Goal: Check status: Check status

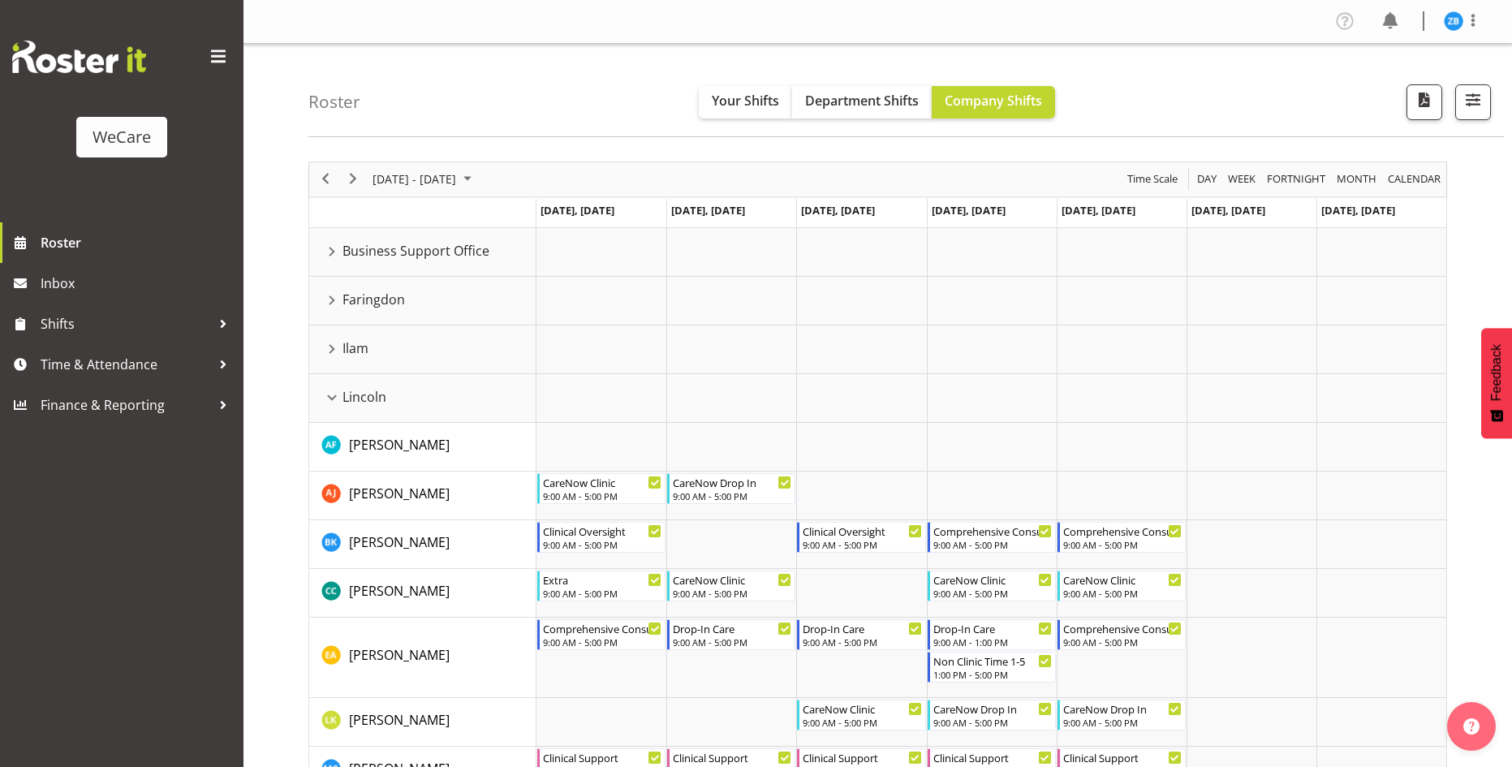
scroll to position [325, 0]
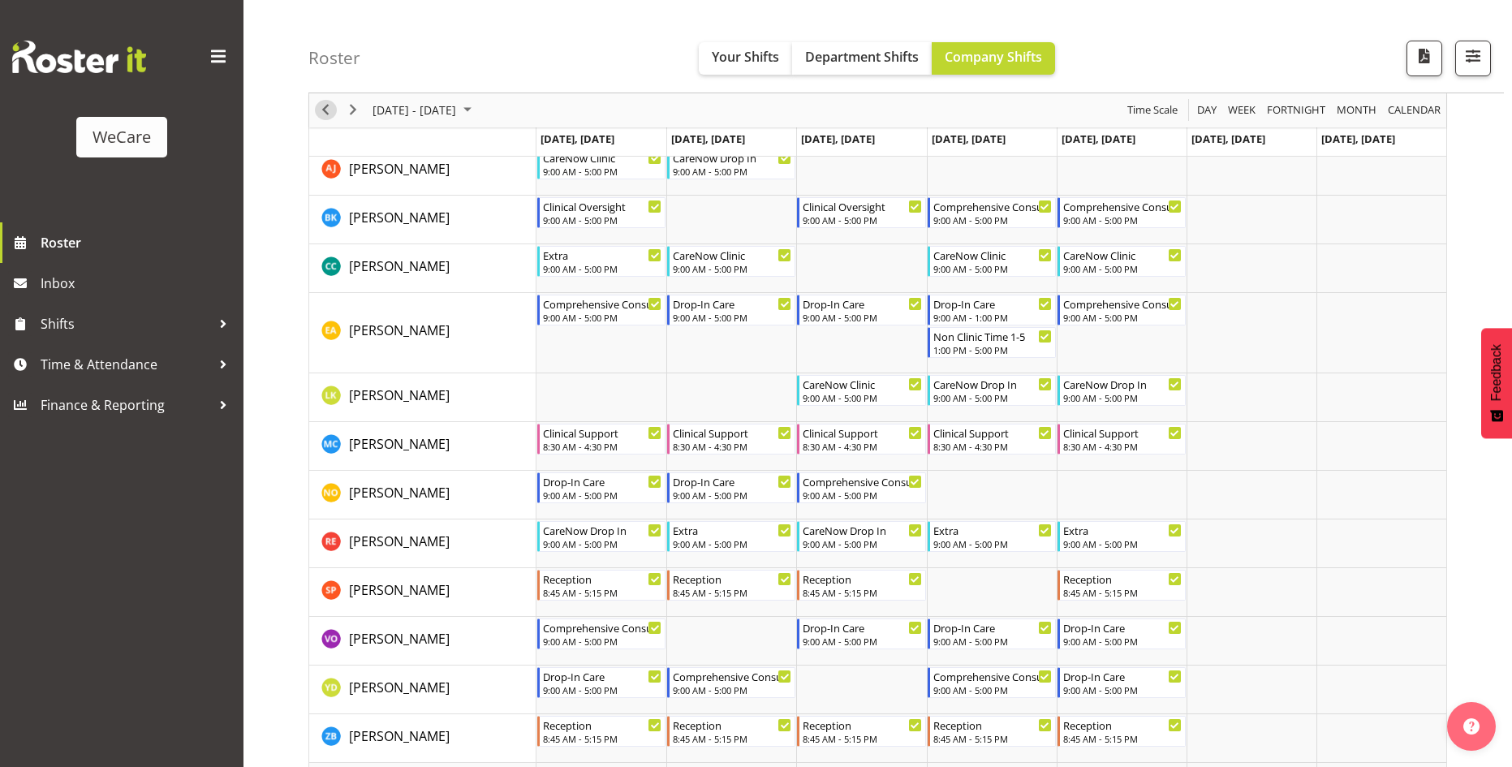
click at [329, 106] on span "Previous" at bounding box center [325, 111] width 19 height 20
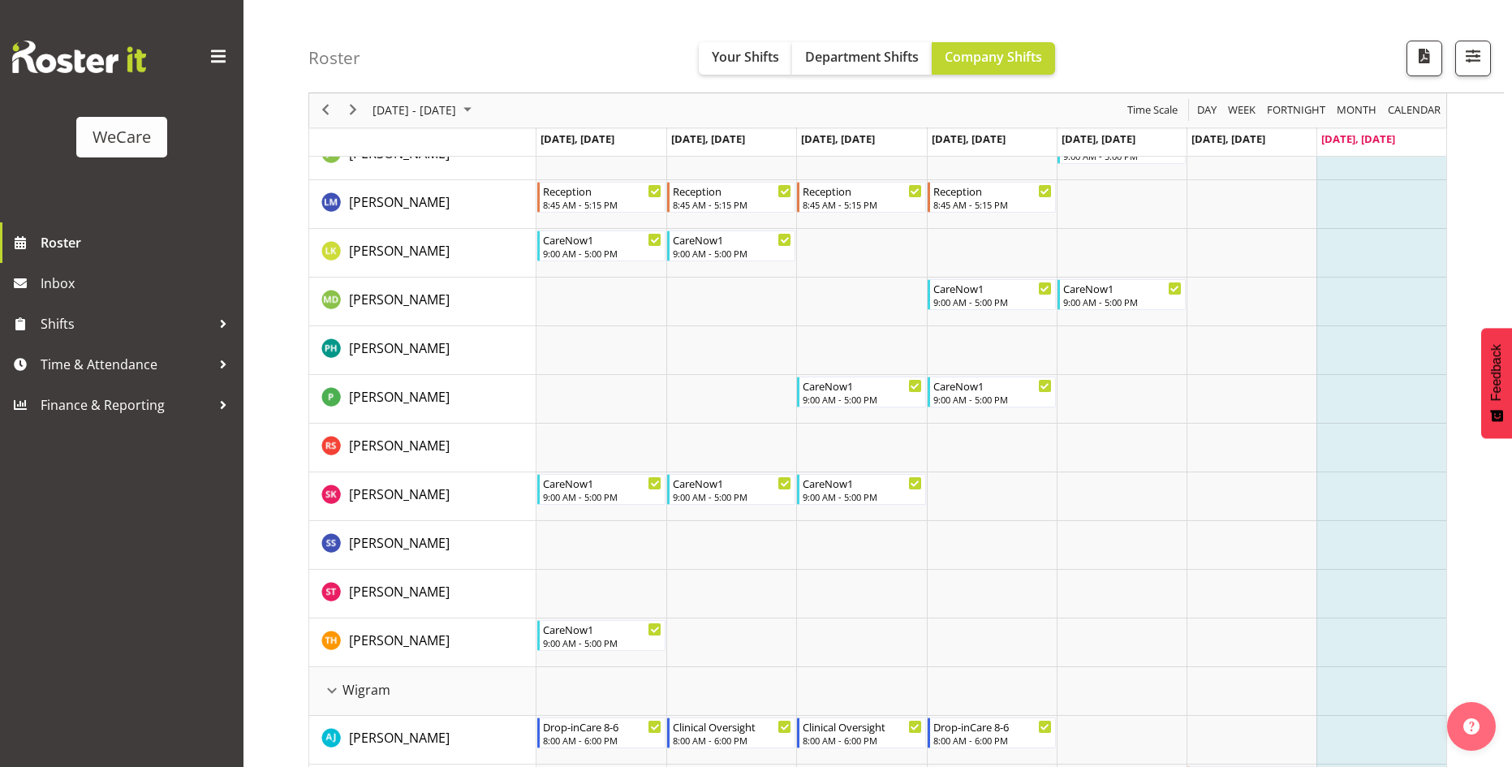
scroll to position [3871, 0]
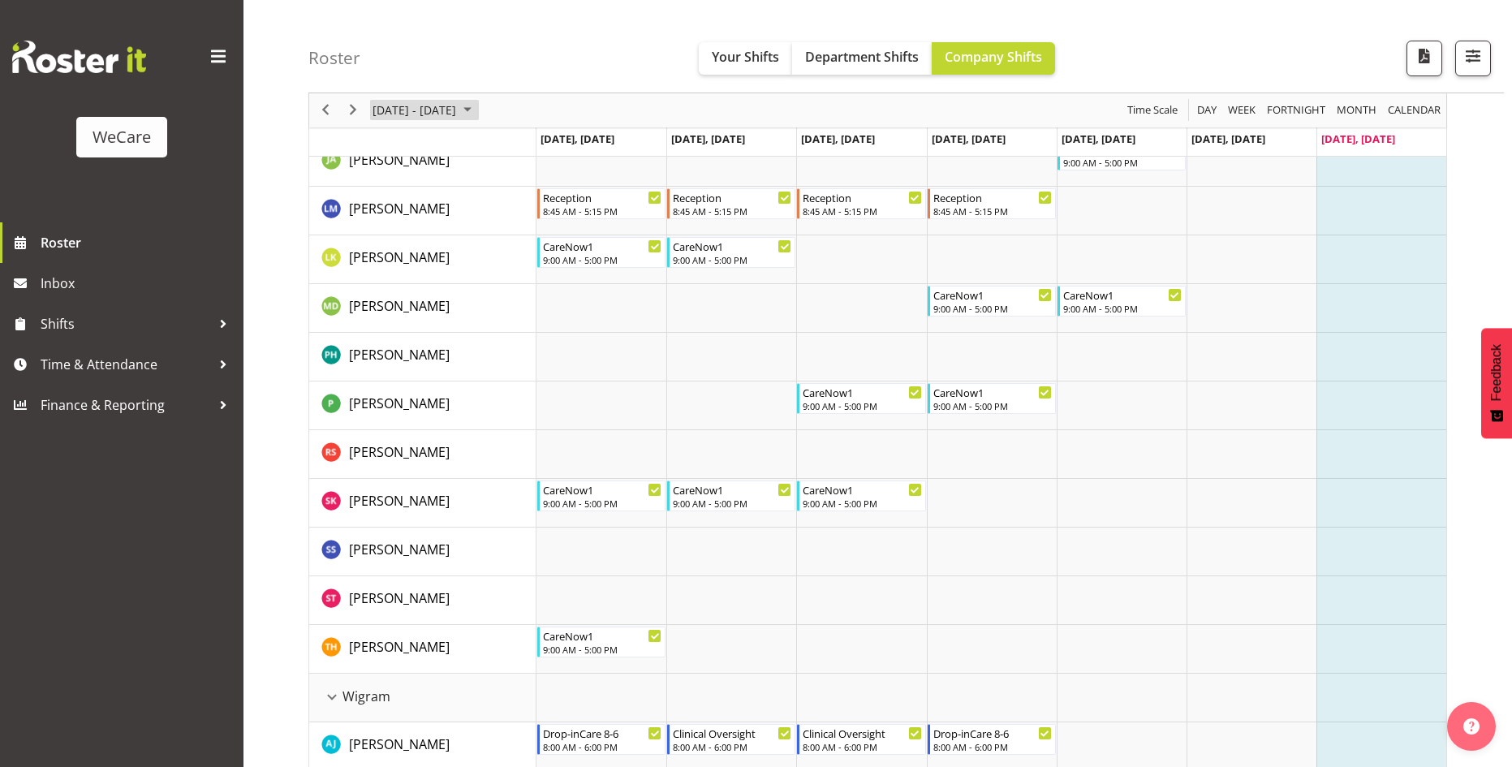
click at [414, 111] on span "[DATE] - [DATE]" at bounding box center [414, 111] width 87 height 20
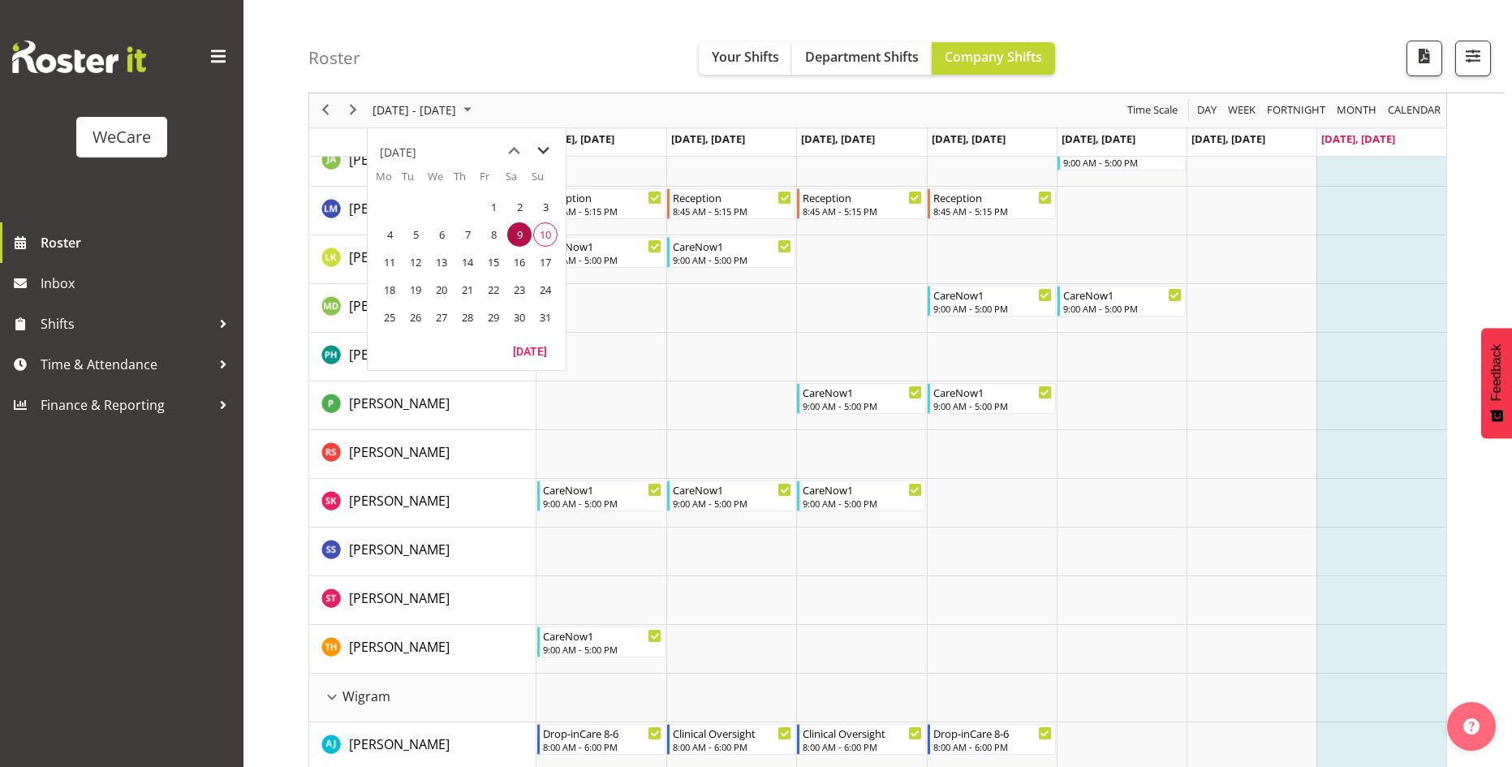
click at [539, 151] on span "next month" at bounding box center [543, 150] width 28 height 29
click at [424, 261] on span "16" at bounding box center [415, 262] width 24 height 24
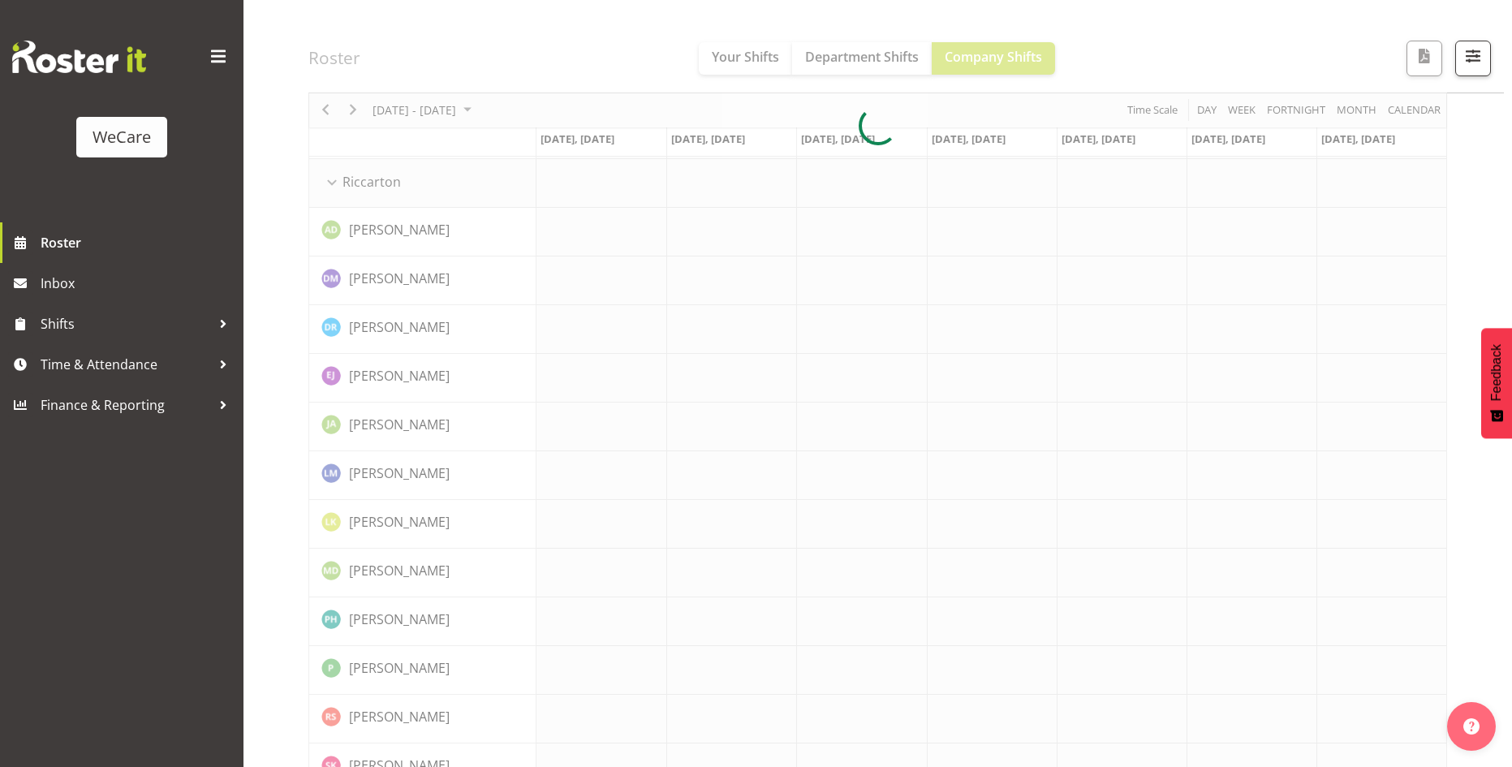
scroll to position [3546, 0]
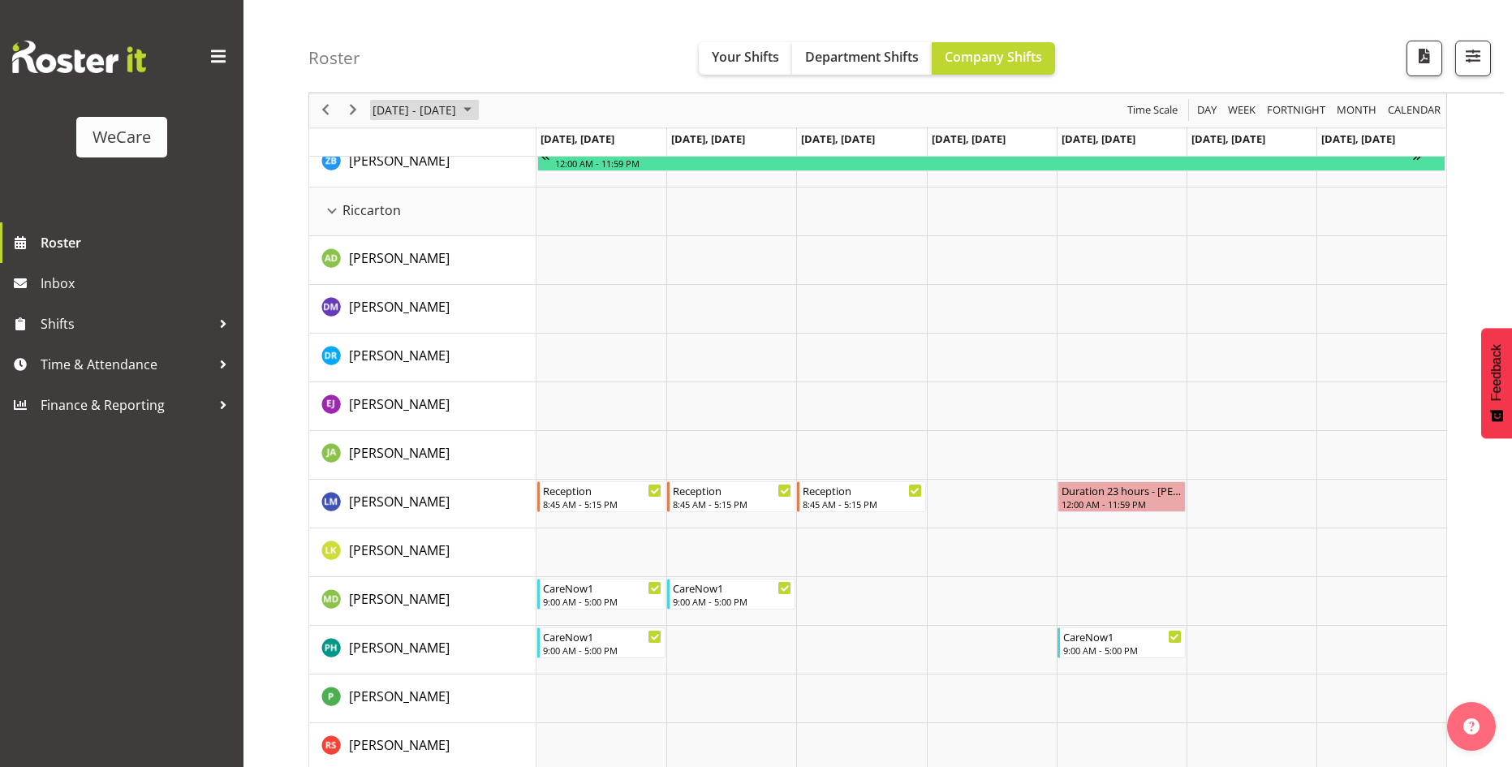
click at [426, 115] on span "[DATE] - [DATE]" at bounding box center [414, 111] width 87 height 20
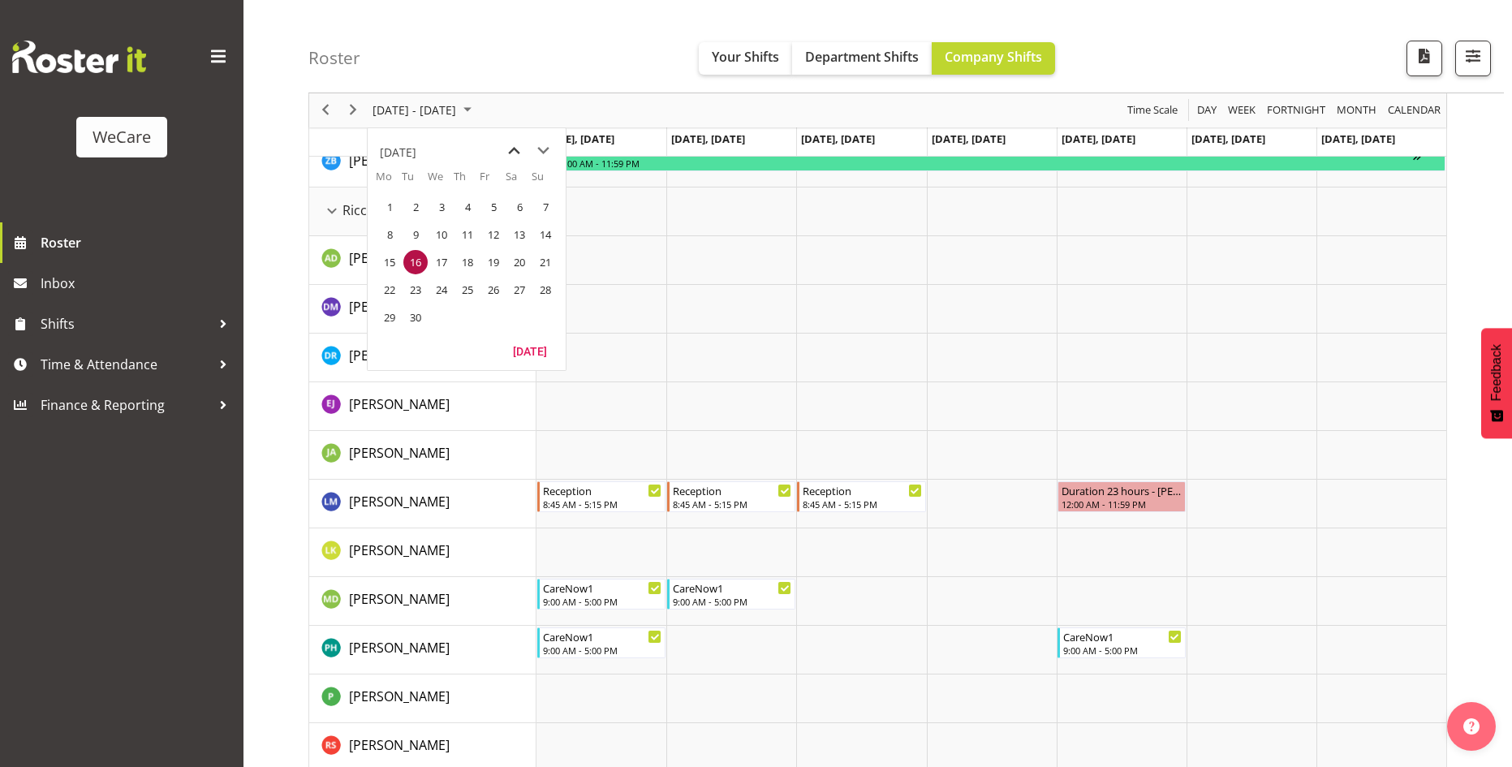
click at [509, 150] on span "previous month" at bounding box center [514, 150] width 28 height 29
click at [394, 290] on span "18" at bounding box center [389, 290] width 24 height 24
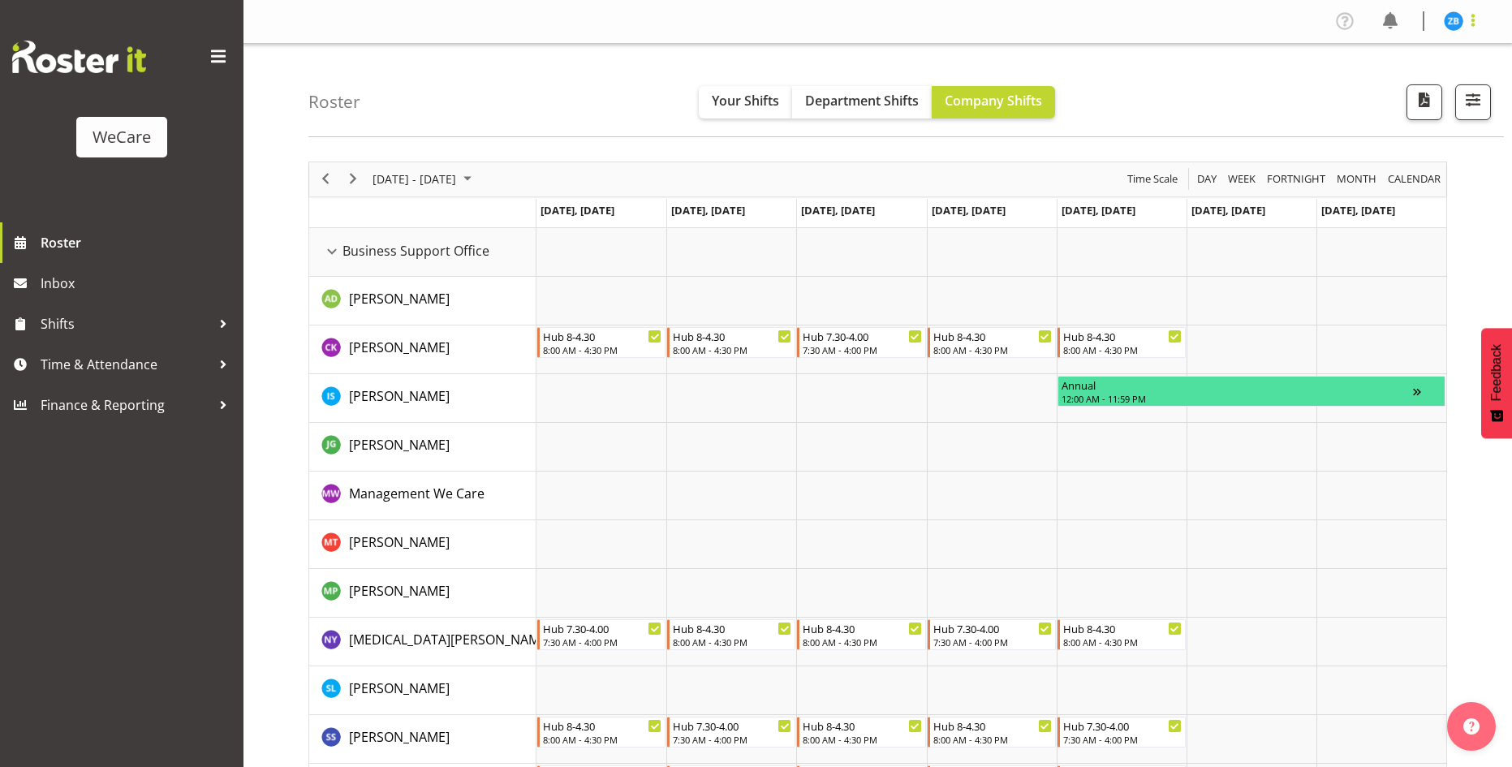
click at [1468, 18] on span at bounding box center [1472, 20] width 19 height 19
click at [1203, 107] on div "Roster Your Shifts Department Shifts Company Shifts All Locations Clear Busines…" at bounding box center [905, 90] width 1195 height 93
click at [768, 88] on button "Your Shifts" at bounding box center [745, 102] width 93 height 32
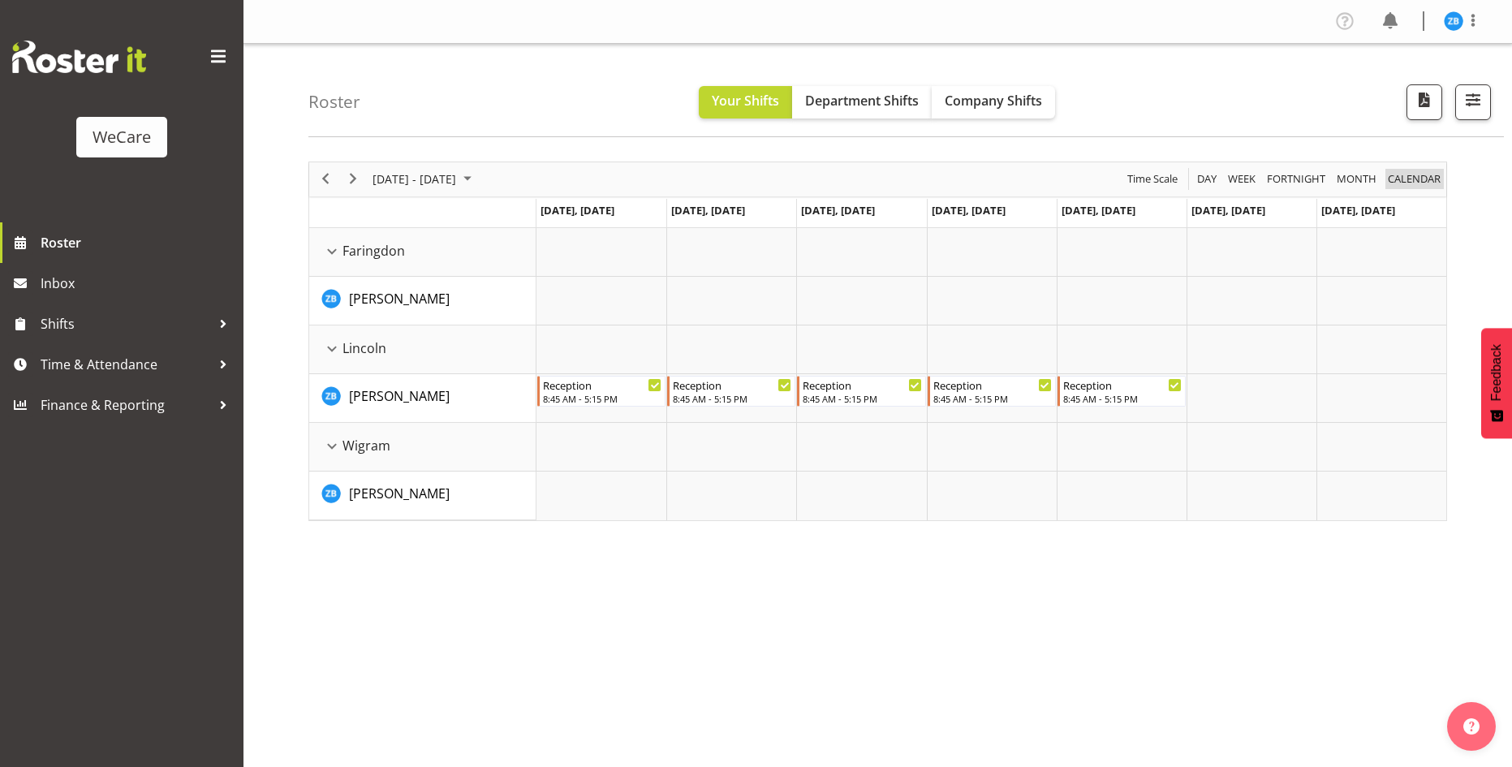
click at [1418, 181] on span "calendar" at bounding box center [1414, 179] width 56 height 20
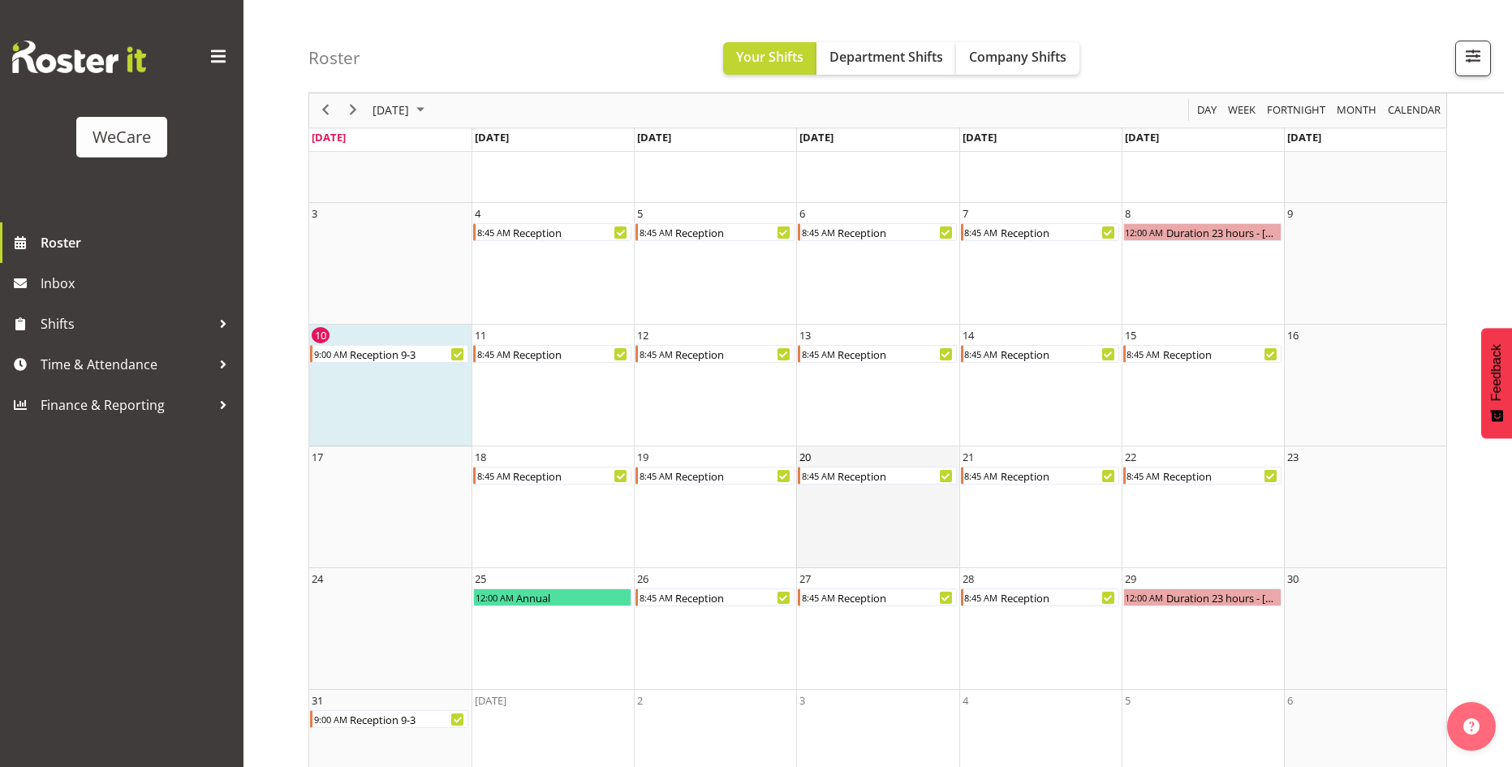
scroll to position [118, 0]
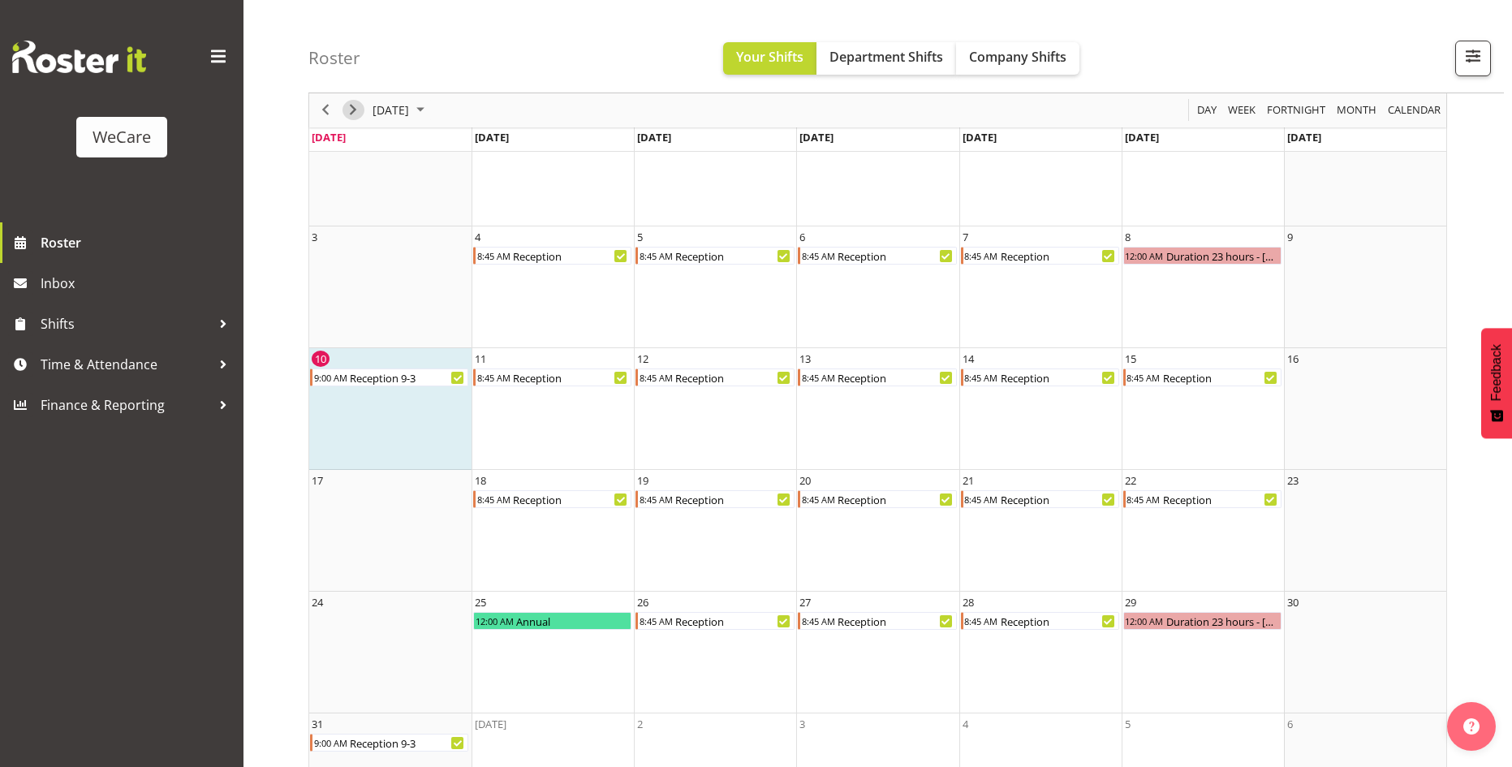
click at [356, 106] on span "Next" at bounding box center [352, 111] width 19 height 20
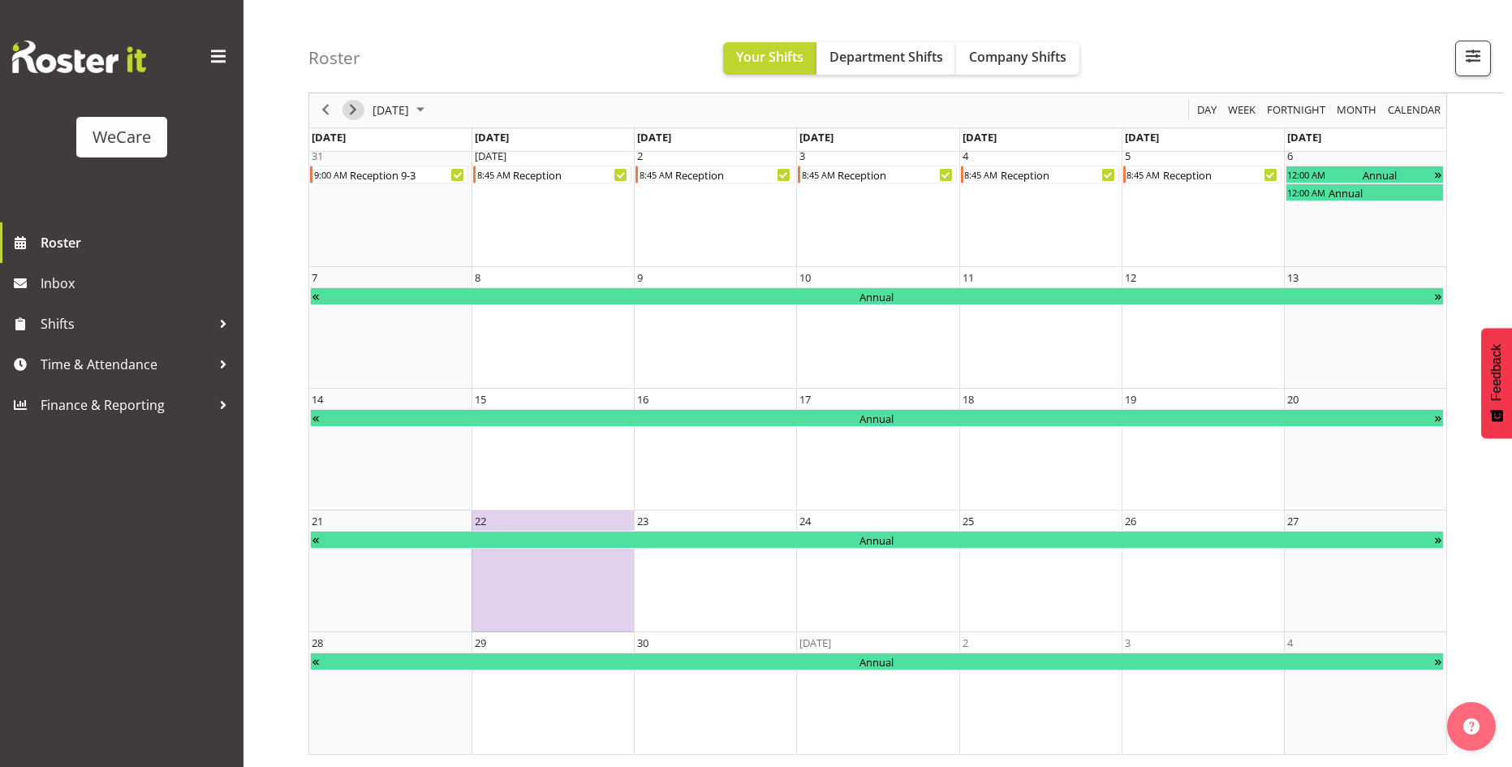
click at [361, 104] on span "Next" at bounding box center [352, 111] width 19 height 20
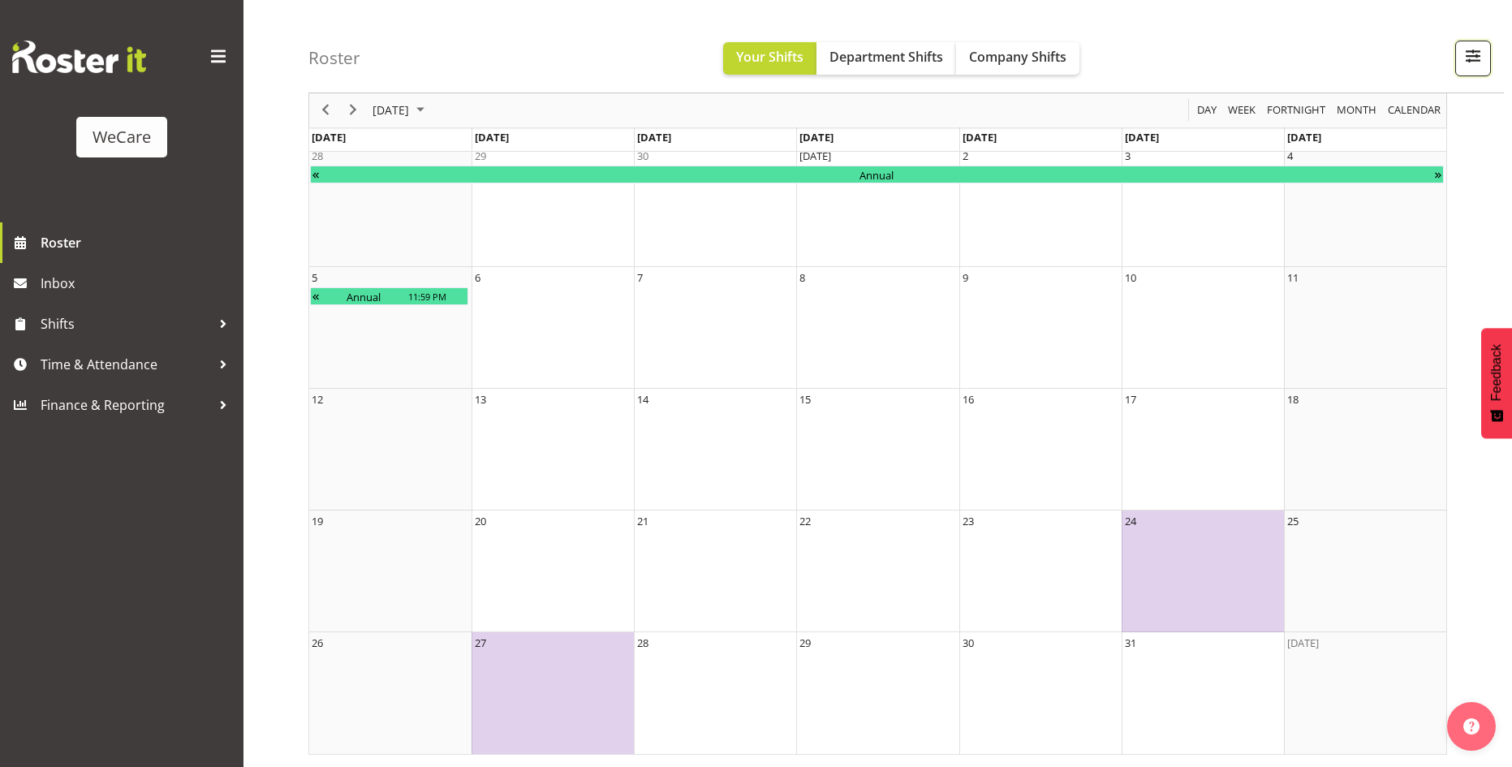
click at [1479, 54] on span "button" at bounding box center [1472, 55] width 21 height 21
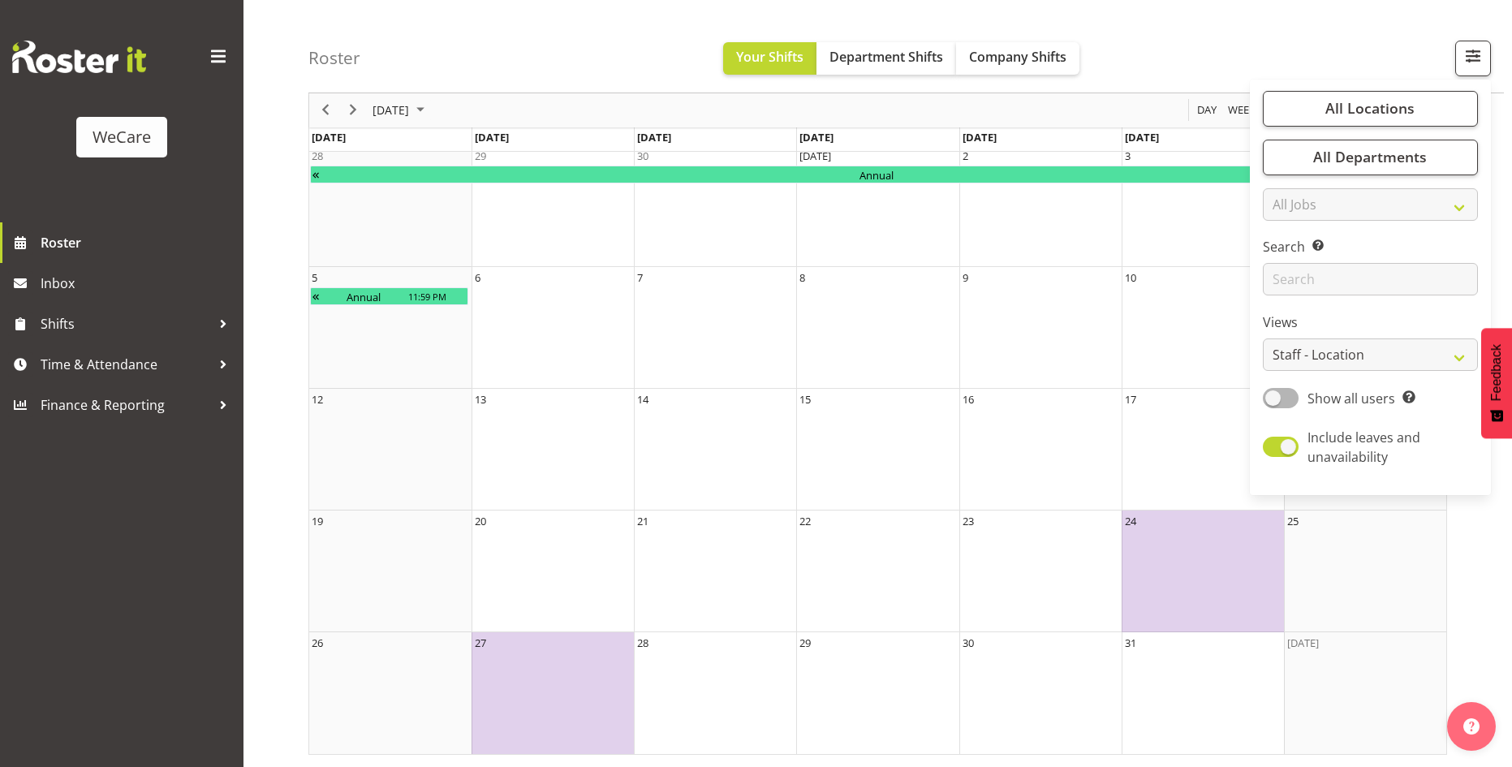
click at [1181, 57] on div "Roster Your Shifts Department Shifts Company Shifts All Locations Clear Busines…" at bounding box center [905, 46] width 1195 height 93
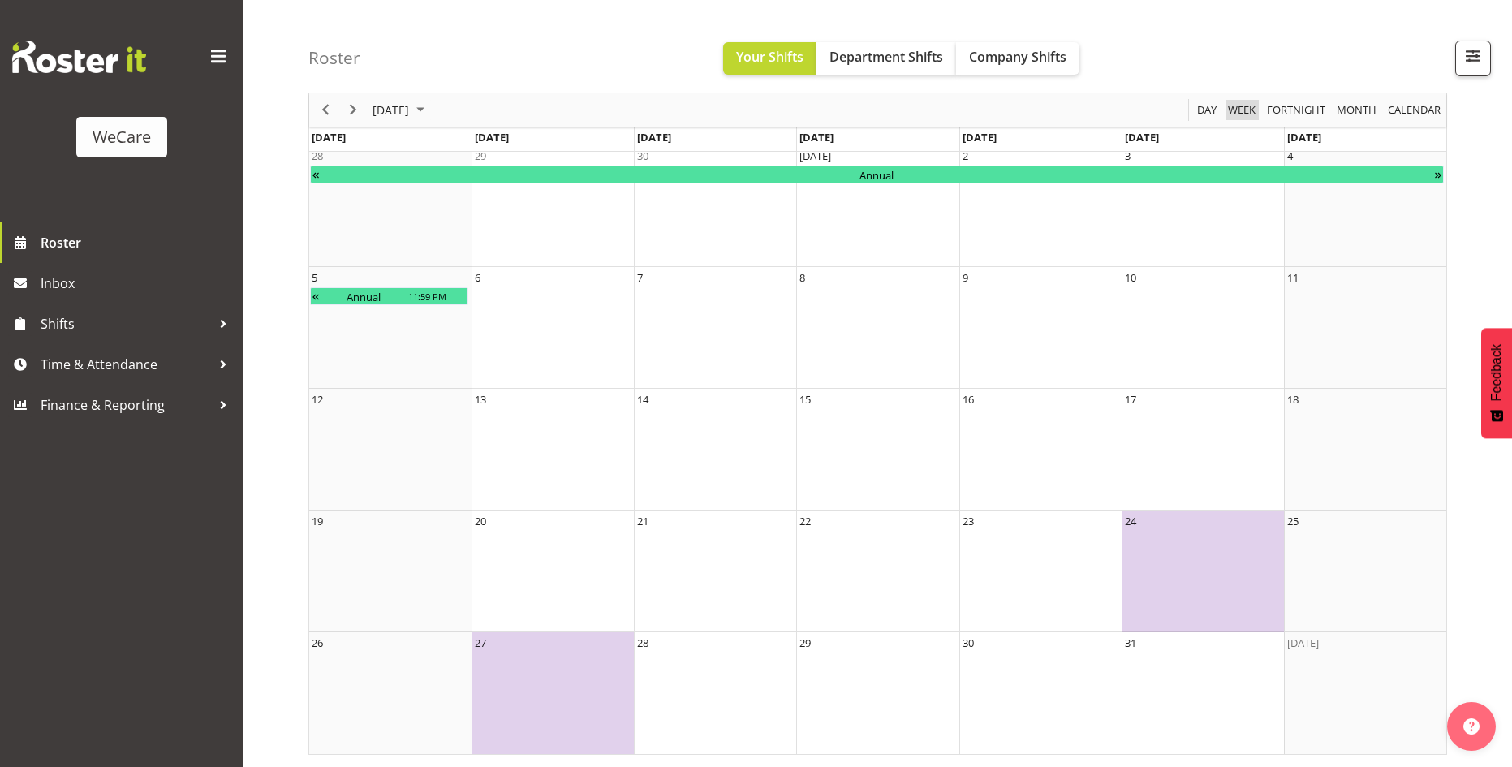
click at [1245, 113] on span "Week" at bounding box center [1241, 111] width 31 height 20
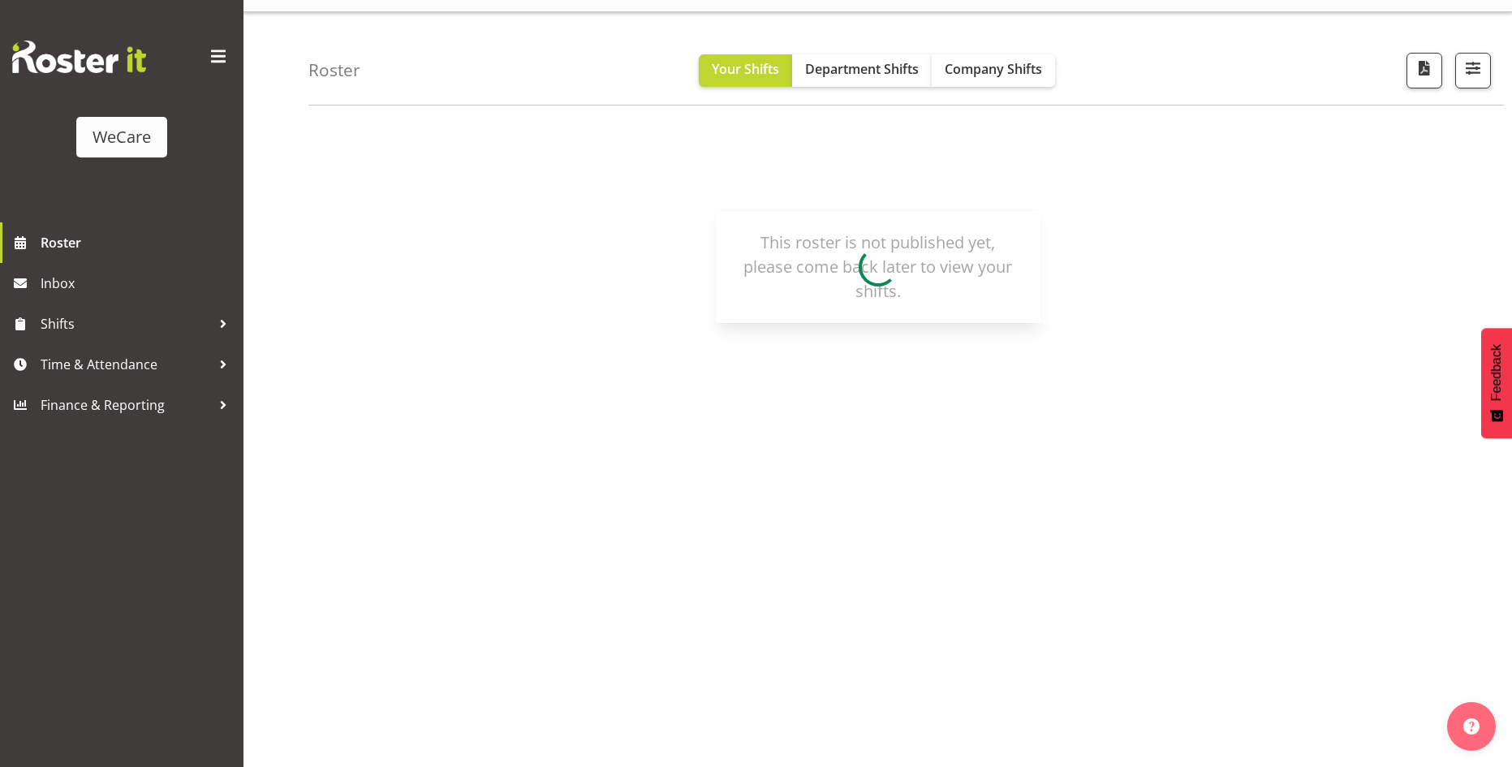
scroll to position [32, 0]
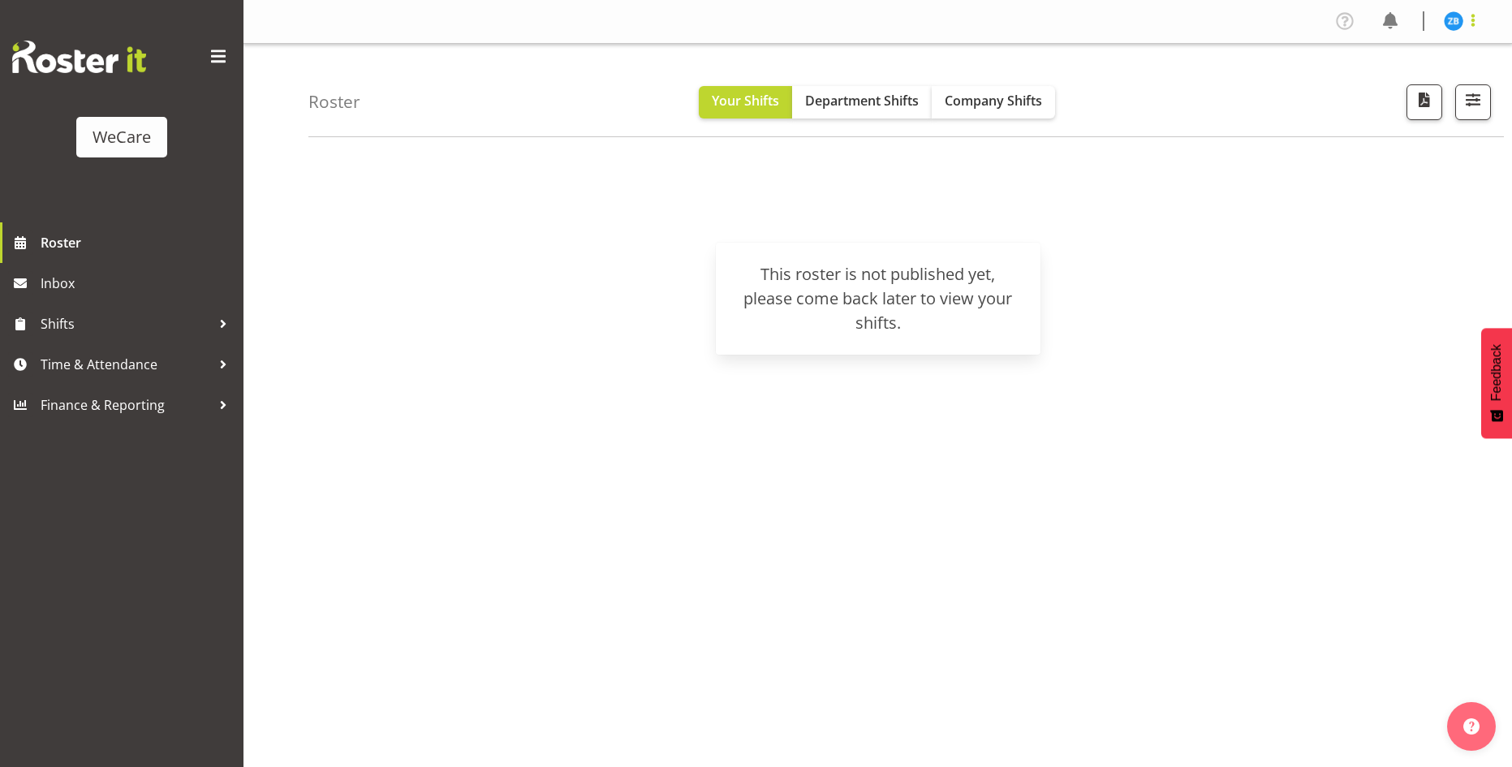
click at [1475, 20] on span at bounding box center [1472, 20] width 19 height 19
click at [1392, 97] on link "Log Out" at bounding box center [1405, 85] width 156 height 29
